Goal: Task Accomplishment & Management: Complete application form

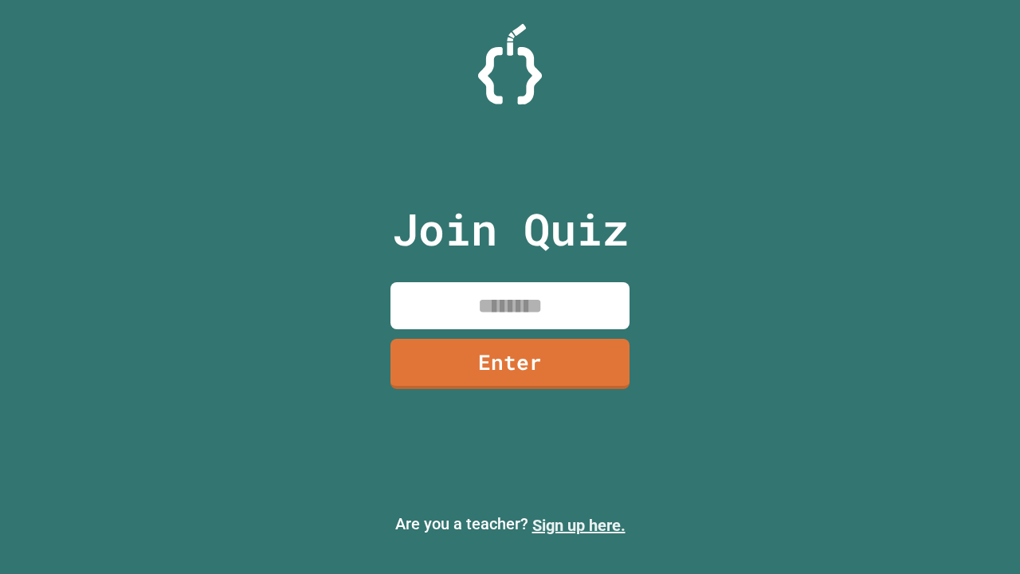
click at [579, 525] on link "Sign up here." at bounding box center [578, 525] width 93 height 19
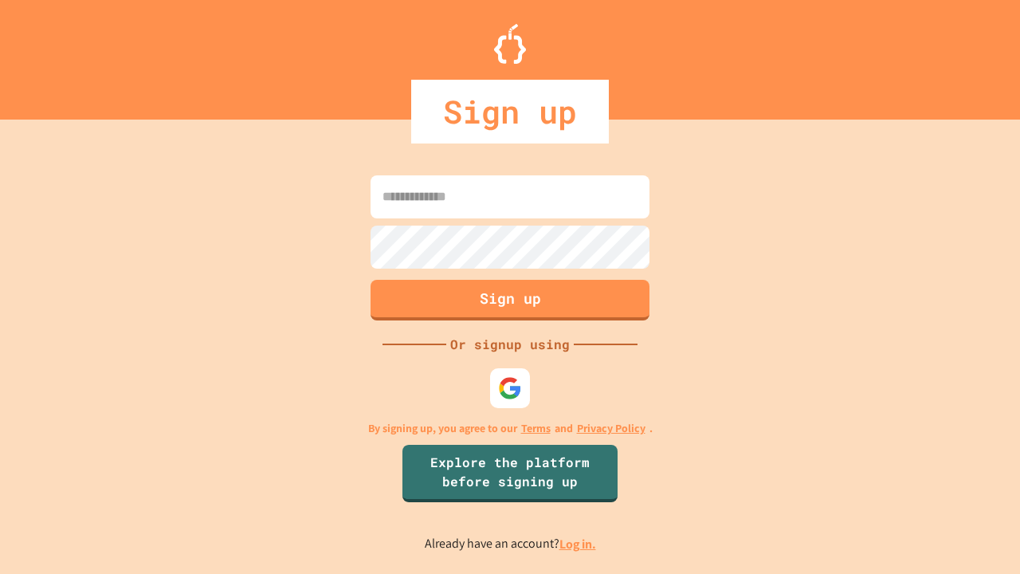
click at [579, 543] on link "Log in." at bounding box center [577, 543] width 37 height 17
